Goal: Task Accomplishment & Management: Use online tool/utility

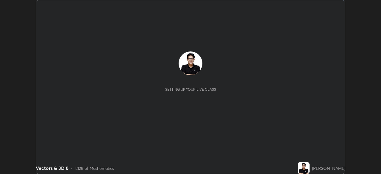
scroll to position [174, 381]
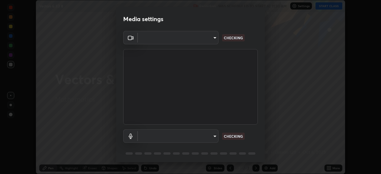
type input "495e9aafafa99ab02b2630cd73316b4ffac4e6b0a44c495734db4bb24564e739"
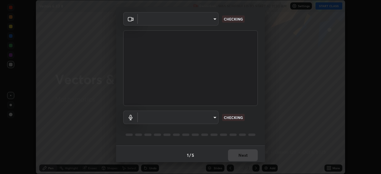
scroll to position [21, 0]
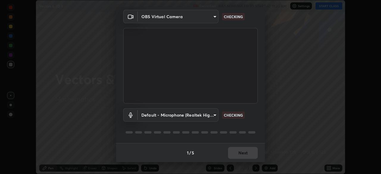
click at [214, 117] on body "Erase all Vectors & 3D 8 Recording WAS SCHEDULED TO START AT 11:30 AM Settings …" at bounding box center [190, 87] width 381 height 174
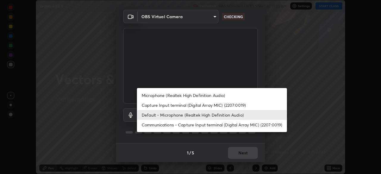
click at [214, 95] on li "Microphone (Realtek High Definition Audio)" at bounding box center [212, 95] width 150 height 10
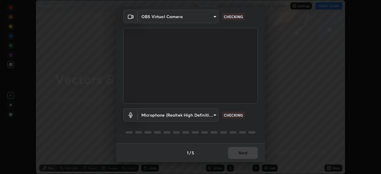
click at [213, 116] on body "Erase all Vectors & 3D 8 Recording WAS SCHEDULED TO START AT 11:30 AM Settings …" at bounding box center [190, 87] width 381 height 174
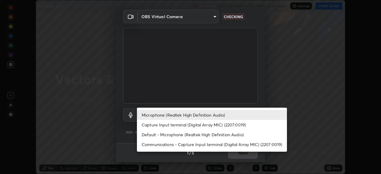
click at [209, 135] on li "Default - Microphone (Realtek High Definition Audio)" at bounding box center [212, 135] width 150 height 10
type input "default"
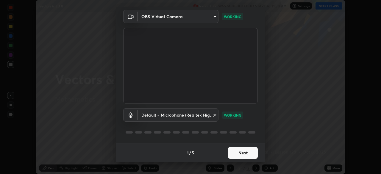
click at [238, 153] on button "Next" at bounding box center [243, 153] width 30 height 12
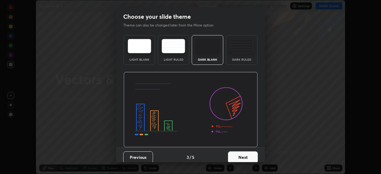
click at [243, 154] on button "Next" at bounding box center [243, 157] width 30 height 12
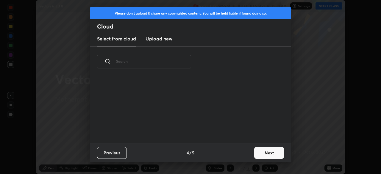
click at [267, 154] on button "Next" at bounding box center [269, 153] width 30 height 12
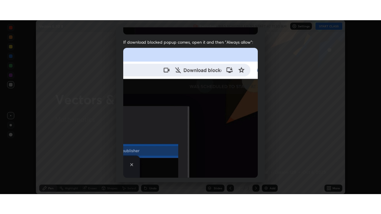
scroll to position [143, 0]
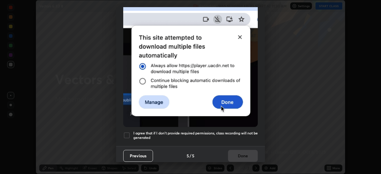
click at [238, 136] on h5 "I agree that if I don't provide required permissions, class recording will not …" at bounding box center [195, 135] width 124 height 9
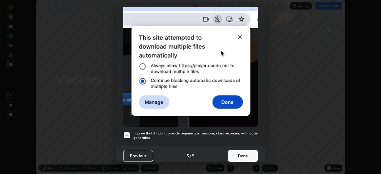
click at [242, 151] on button "Done" at bounding box center [243, 156] width 30 height 12
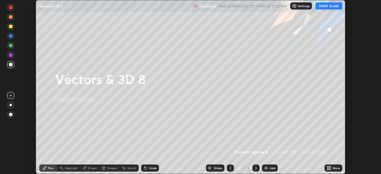
click at [329, 7] on button "START CLASS" at bounding box center [328, 5] width 27 height 7
click at [329, 168] on icon at bounding box center [327, 168] width 1 height 1
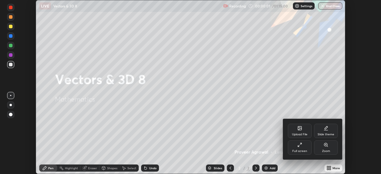
click at [298, 150] on div "Full screen" at bounding box center [299, 151] width 15 height 3
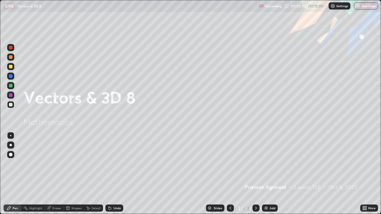
scroll to position [214, 381]
click at [265, 174] on img at bounding box center [266, 208] width 5 height 5
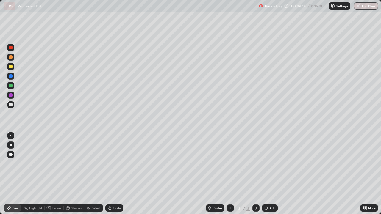
click at [265, 174] on img at bounding box center [266, 208] width 5 height 5
click at [115, 174] on div "Undo" at bounding box center [114, 208] width 18 height 7
click at [114, 174] on div "Undo" at bounding box center [114, 208] width 18 height 7
click at [115, 174] on div "Undo" at bounding box center [114, 208] width 18 height 7
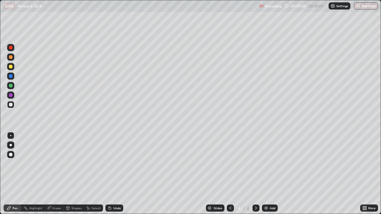
click at [116, 174] on div "Undo" at bounding box center [114, 208] width 18 height 7
click at [117, 174] on div "Undo" at bounding box center [114, 208] width 18 height 7
click at [11, 67] on div at bounding box center [11, 67] width 4 height 4
click at [265, 174] on img at bounding box center [266, 208] width 5 height 5
click at [57, 174] on div "Eraser" at bounding box center [56, 208] width 9 height 3
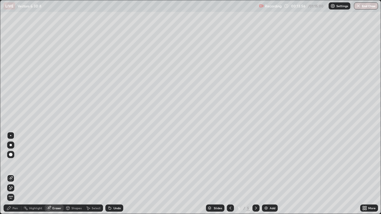
click at [18, 174] on div "Pen" at bounding box center [15, 208] width 5 height 3
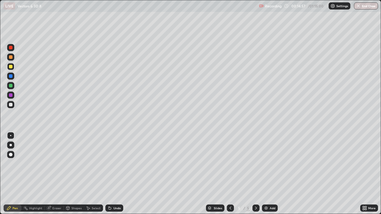
click at [111, 174] on icon at bounding box center [109, 208] width 5 height 5
click at [112, 174] on div "Undo" at bounding box center [114, 208] width 18 height 7
click at [113, 174] on div "Undo" at bounding box center [114, 208] width 18 height 7
click at [113, 174] on div "Undo" at bounding box center [116, 208] width 7 height 3
click at [116, 174] on div "Undo" at bounding box center [116, 208] width 7 height 3
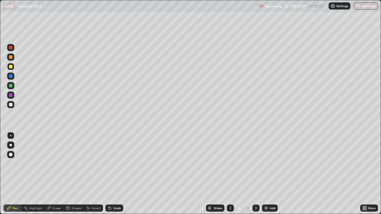
click at [266, 174] on img at bounding box center [266, 208] width 5 height 5
click at [11, 86] on div at bounding box center [11, 86] width 4 height 4
click at [107, 174] on icon at bounding box center [109, 208] width 5 height 5
click at [265, 174] on img at bounding box center [266, 208] width 5 height 5
click at [11, 106] on div at bounding box center [11, 105] width 4 height 4
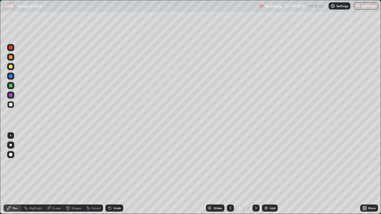
click at [11, 68] on div at bounding box center [11, 67] width 4 height 4
click at [115, 174] on div "Undo" at bounding box center [116, 208] width 7 height 3
click at [118, 174] on div "Undo" at bounding box center [114, 208] width 18 height 7
click at [264, 174] on img at bounding box center [266, 208] width 5 height 5
click at [12, 106] on div at bounding box center [11, 105] width 4 height 4
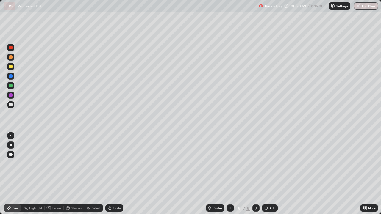
click at [12, 68] on div at bounding box center [11, 67] width 4 height 4
click at [12, 105] on div at bounding box center [11, 105] width 4 height 4
click at [265, 174] on img at bounding box center [266, 208] width 5 height 5
click at [57, 174] on div "Eraser" at bounding box center [56, 208] width 9 height 3
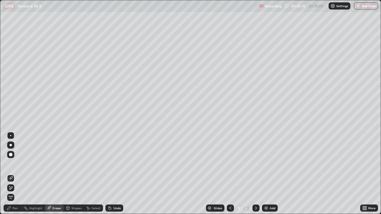
click at [18, 174] on div "Pen" at bounding box center [13, 208] width 18 height 7
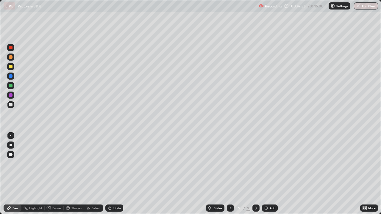
click at [110, 174] on icon at bounding box center [110, 208] width 2 height 2
click at [13, 69] on div at bounding box center [10, 66] width 7 height 7
click at [11, 86] on div at bounding box center [11, 86] width 4 height 4
click at [11, 79] on div at bounding box center [10, 76] width 7 height 7
click at [12, 105] on div at bounding box center [11, 105] width 4 height 4
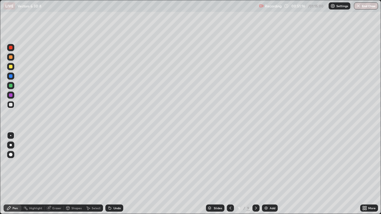
click at [230, 174] on icon at bounding box center [230, 208] width 2 height 3
click at [230, 174] on icon at bounding box center [230, 208] width 5 height 5
click at [228, 174] on icon at bounding box center [230, 208] width 5 height 5
click at [255, 174] on icon at bounding box center [256, 208] width 5 height 5
click at [255, 174] on icon at bounding box center [256, 208] width 2 height 3
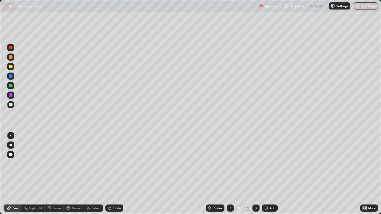
click at [255, 174] on icon at bounding box center [256, 208] width 5 height 5
click at [265, 174] on img at bounding box center [266, 208] width 5 height 5
click at [117, 174] on div "Undo" at bounding box center [116, 208] width 7 height 3
click at [267, 174] on img at bounding box center [266, 208] width 5 height 5
click at [115, 174] on div "Undo" at bounding box center [116, 208] width 7 height 3
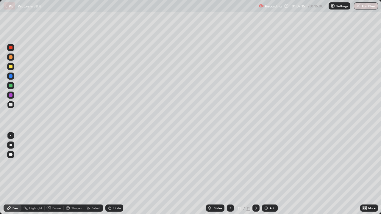
click at [265, 174] on img at bounding box center [266, 208] width 5 height 5
click at [231, 174] on div at bounding box center [230, 208] width 7 height 7
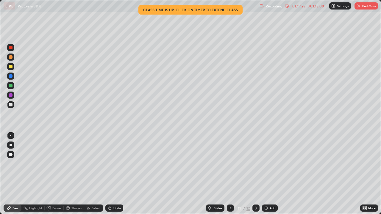
click at [11, 154] on div at bounding box center [11, 155] width 4 height 4
click at [53, 174] on div "Eraser" at bounding box center [56, 208] width 9 height 3
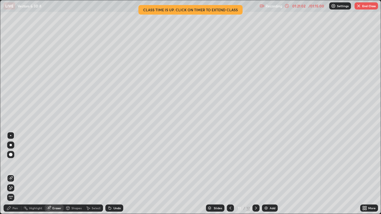
click at [368, 6] on button "End Class" at bounding box center [366, 5] width 24 height 7
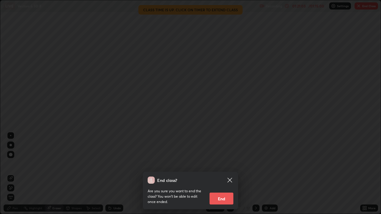
click at [230, 174] on button "End" at bounding box center [222, 199] width 24 height 12
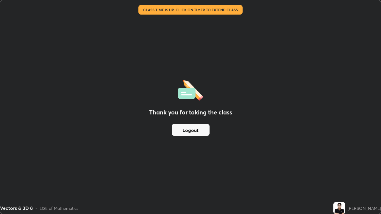
click at [200, 128] on button "Logout" at bounding box center [191, 130] width 38 height 12
